Goal: Task Accomplishment & Management: Manage account settings

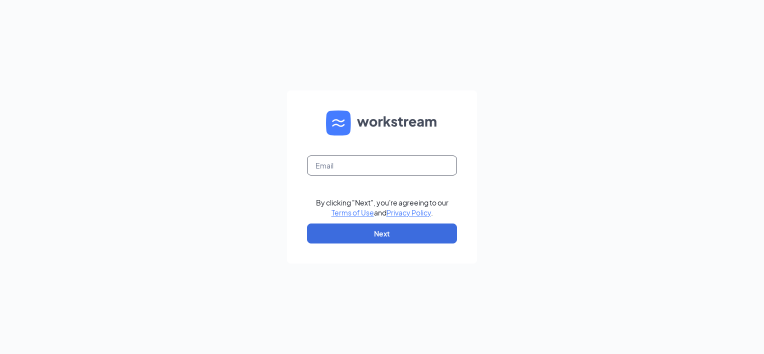
click at [392, 162] on input "text" at bounding box center [382, 165] width 150 height 20
type input "[EMAIL_ADDRESS][DOMAIN_NAME]"
click at [365, 233] on button "Next" at bounding box center [382, 233] width 150 height 20
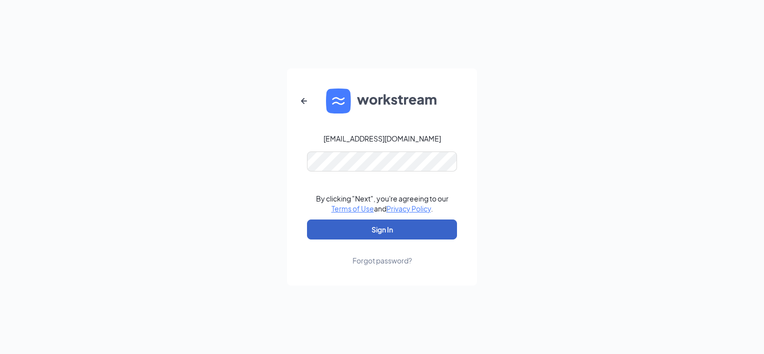
click at [372, 228] on button "Sign In" at bounding box center [382, 229] width 150 height 20
